Goal: Information Seeking & Learning: Check status

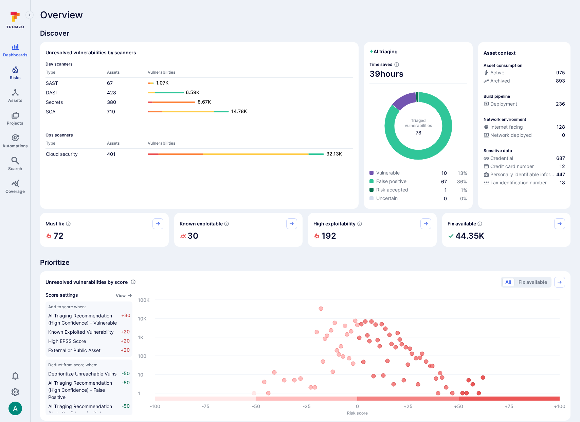
click at [14, 77] on span "Risks" at bounding box center [15, 77] width 11 height 5
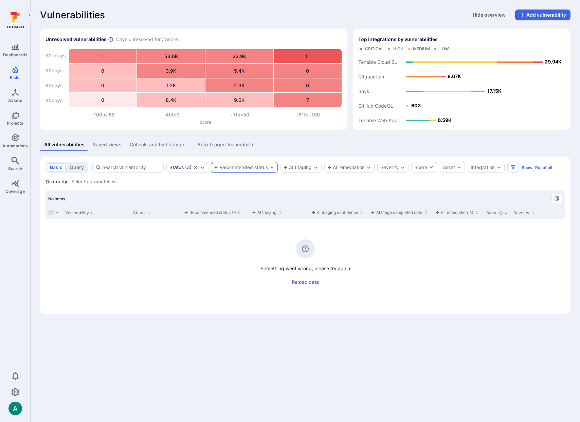
click at [253, 168] on div "Recommended status" at bounding box center [241, 167] width 54 height 5
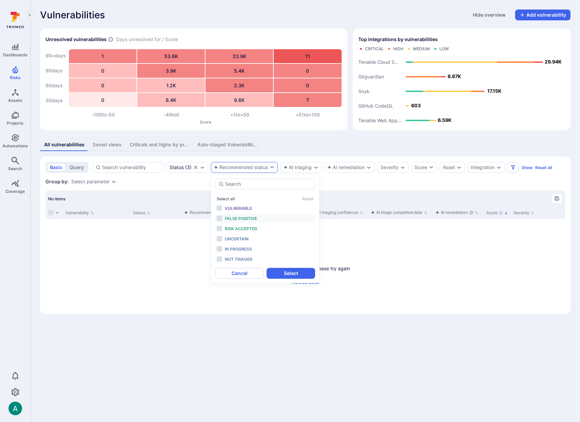
drag, startPoint x: 245, startPoint y: 208, endPoint x: 243, endPoint y: 216, distance: 8.6
click at [245, 208] on span "Vulnerable" at bounding box center [238, 208] width 27 height 5
click at [243, 220] on span "False positive" at bounding box center [241, 218] width 32 height 5
click at [244, 227] on span "Risk accepted" at bounding box center [241, 228] width 33 height 5
click at [285, 272] on button "Select" at bounding box center [290, 273] width 49 height 11
